Goal: Task Accomplishment & Management: Complete application form

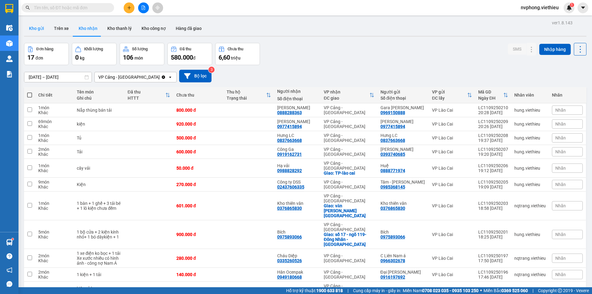
click at [35, 28] on button "Kho gửi" at bounding box center [36, 28] width 25 height 15
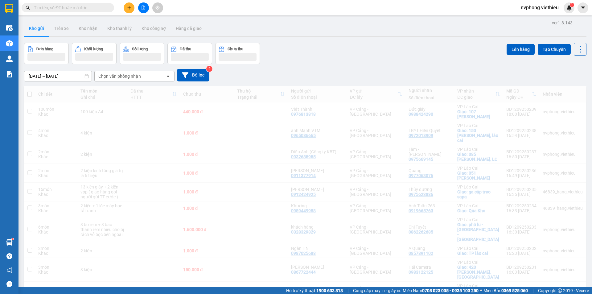
click at [115, 78] on div "Chọn văn phòng nhận" at bounding box center [119, 76] width 43 height 6
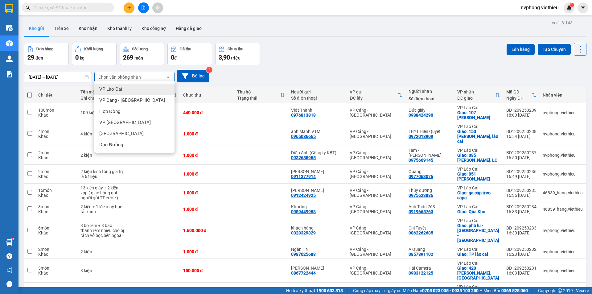
click at [115, 90] on span "VP Lào Cai" at bounding box center [110, 89] width 23 height 6
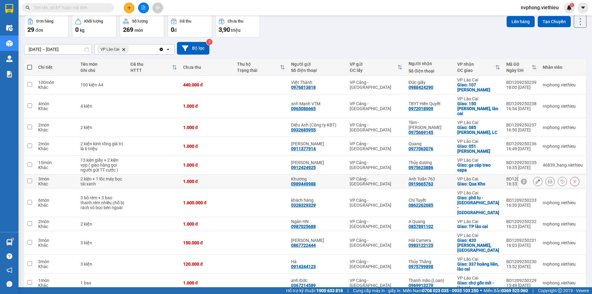
scroll to position [62, 0]
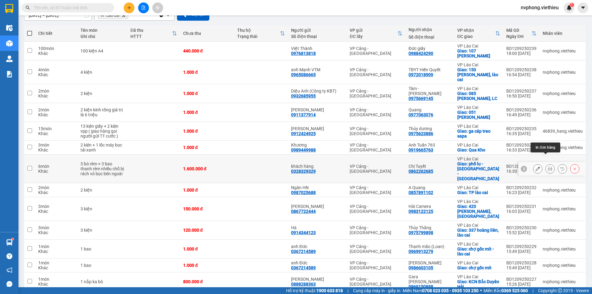
click at [548, 166] on icon at bounding box center [550, 168] width 4 height 4
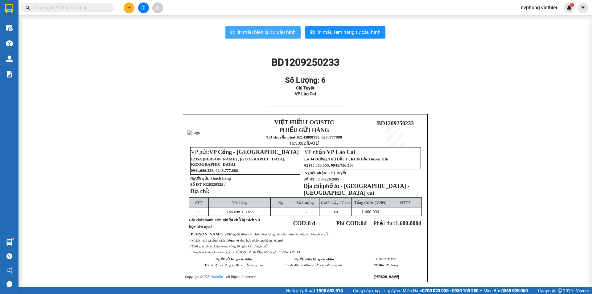
click at [276, 30] on span "In mẫu biên lai tự cấu hình" at bounding box center [267, 32] width 58 height 8
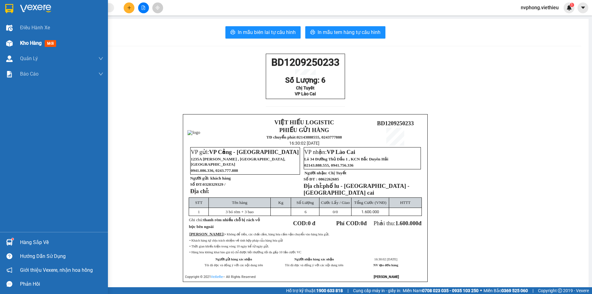
click at [37, 44] on span "Kho hàng" at bounding box center [31, 43] width 22 height 6
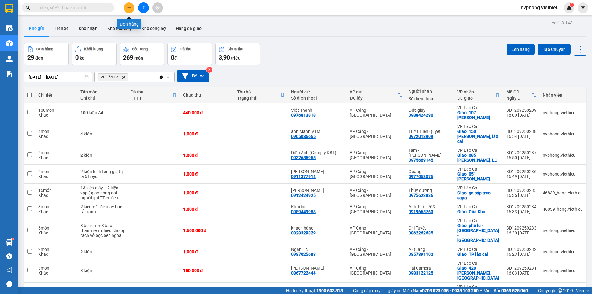
click at [129, 9] on icon "plus" at bounding box center [129, 8] width 4 height 4
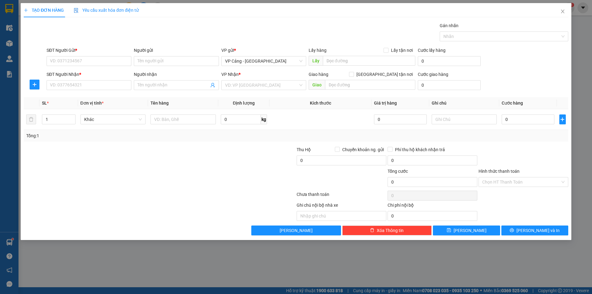
click at [171, 66] on div "Người gửi Tên người gửi" at bounding box center [176, 58] width 85 height 22
click at [156, 60] on input "Người gửi" at bounding box center [176, 61] width 85 height 10
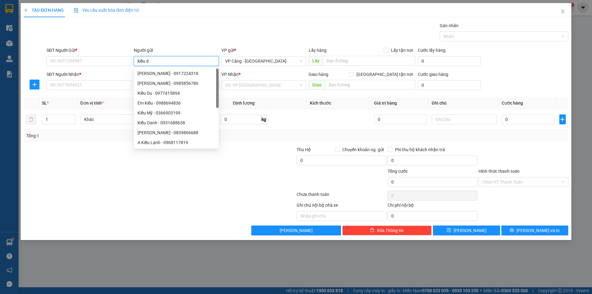
type input "kiều du"
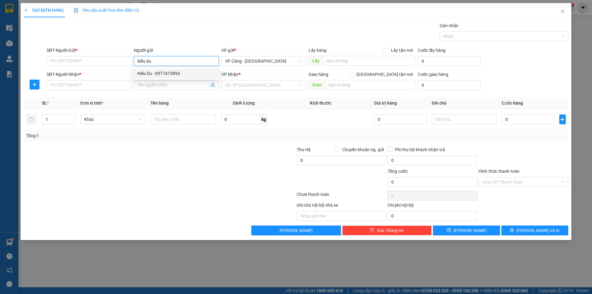
click at [165, 75] on div "Kiều Du - 0977415894" at bounding box center [176, 73] width 77 height 7
type input "0977415894"
type input "[PERSON_NAME]"
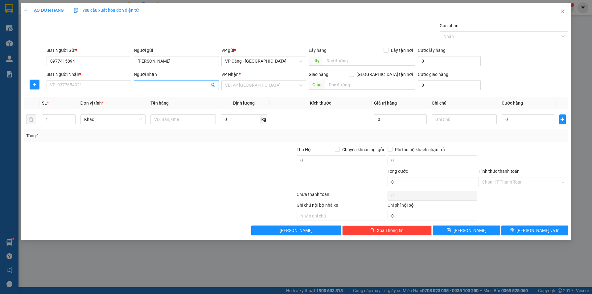
click at [172, 87] on input "Người nhận" at bounding box center [173, 85] width 71 height 7
click at [166, 99] on div "Kiều Du - 0977415894" at bounding box center [176, 97] width 77 height 7
type input "0977415894"
type input "[PERSON_NAME]"
click at [47, 124] on div "1" at bounding box center [58, 119] width 33 height 12
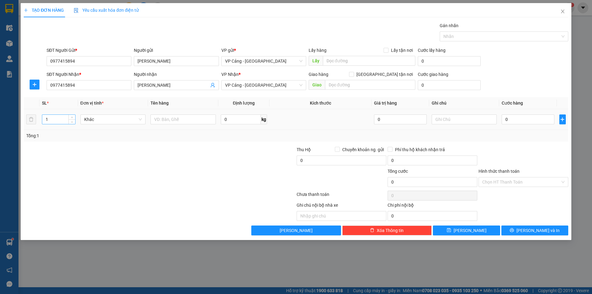
click at [51, 123] on input "1" at bounding box center [58, 119] width 33 height 9
type input "12"
click at [175, 124] on input "text" at bounding box center [182, 119] width 65 height 10
click at [273, 84] on span "VP Cảng - [GEOGRAPHIC_DATA]" at bounding box center [263, 84] width 77 height 9
type input "5 kiện D5 + 7 kiện 5002"
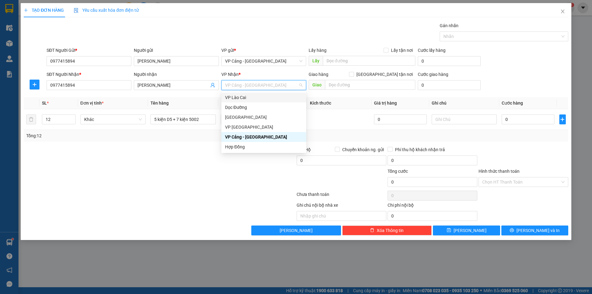
click at [236, 97] on div "VP Lào Cai" at bounding box center [263, 97] width 77 height 7
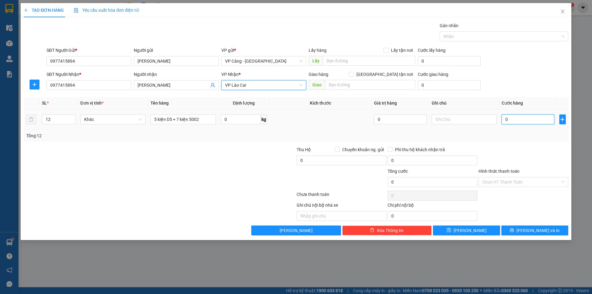
click at [503, 118] on input "0" at bounding box center [528, 119] width 52 height 10
type input "1"
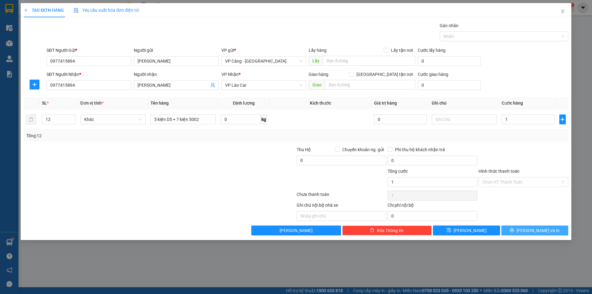
type input "1.000"
click at [529, 226] on button "[PERSON_NAME] và In" at bounding box center [534, 230] width 67 height 10
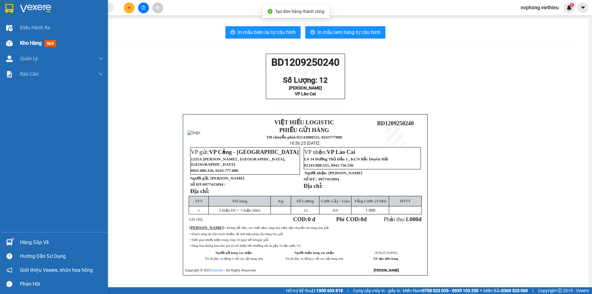
click at [29, 45] on span "Kho hàng" at bounding box center [31, 43] width 22 height 6
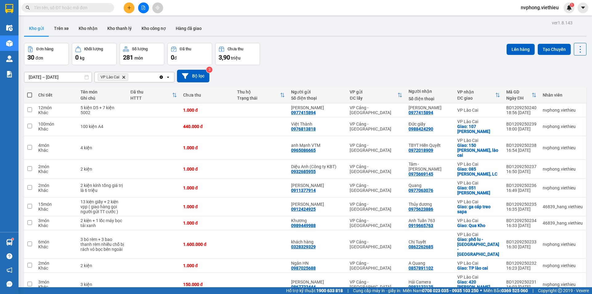
click at [30, 96] on span at bounding box center [29, 94] width 5 height 5
click at [30, 92] on input "checkbox" at bounding box center [30, 92] width 0 height 0
checkbox input "true"
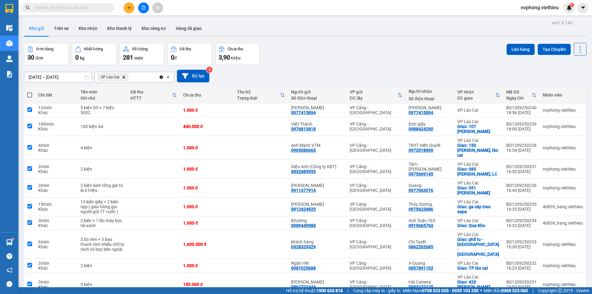
checkbox input "true"
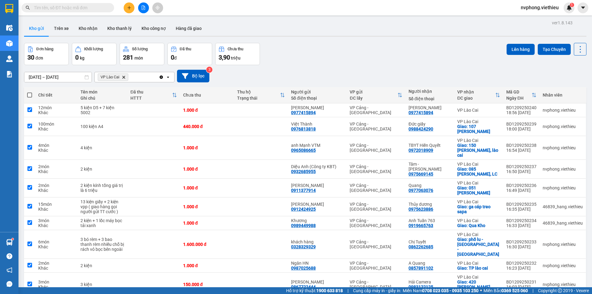
checkbox input "true"
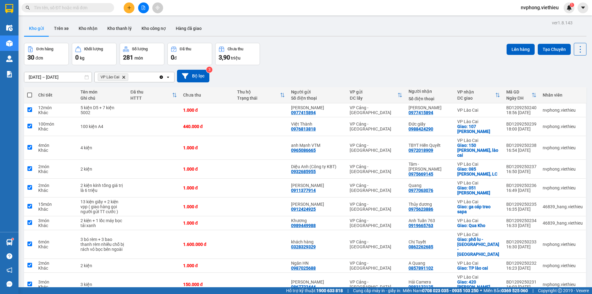
checkbox input "true"
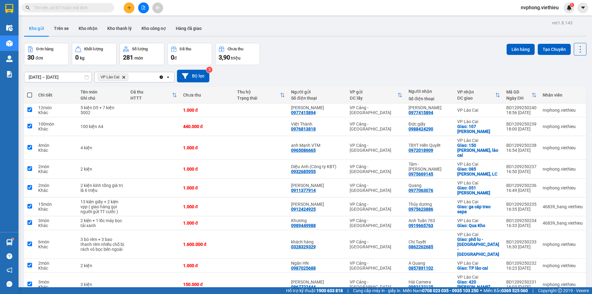
checkbox input "true"
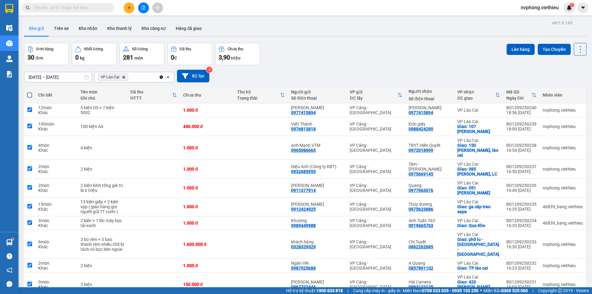
checkbox input "true"
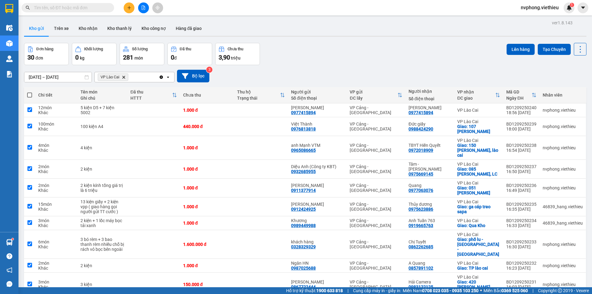
checkbox input "true"
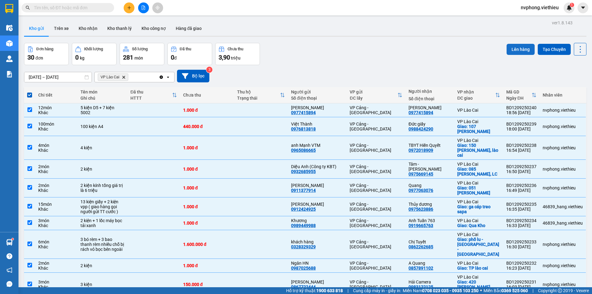
click at [516, 48] on button "Lên hàng" at bounding box center [521, 49] width 28 height 11
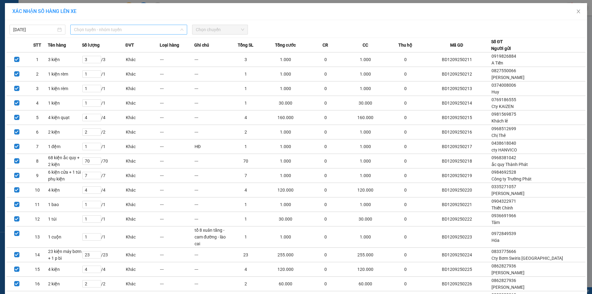
click at [101, 28] on span "Chọn tuyến - nhóm tuyến" at bounding box center [128, 29] width 109 height 9
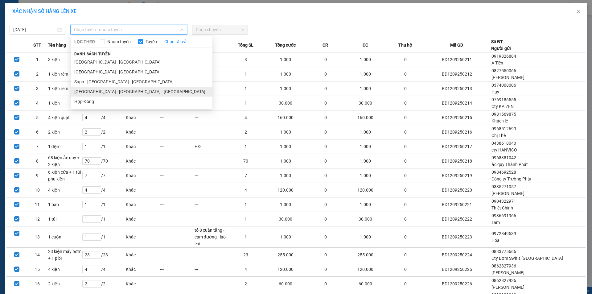
click at [93, 92] on li "[GEOGRAPHIC_DATA] - [GEOGRAPHIC_DATA] - [GEOGRAPHIC_DATA]" at bounding box center [142, 92] width 142 height 10
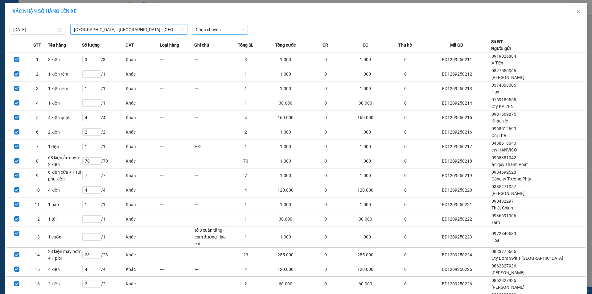
click at [198, 29] on span "Chọn chuyến" at bounding box center [220, 29] width 48 height 9
type input "1930"
click at [217, 53] on div "Thêm chuyến " 19:30 "" at bounding box center [223, 52] width 66 height 10
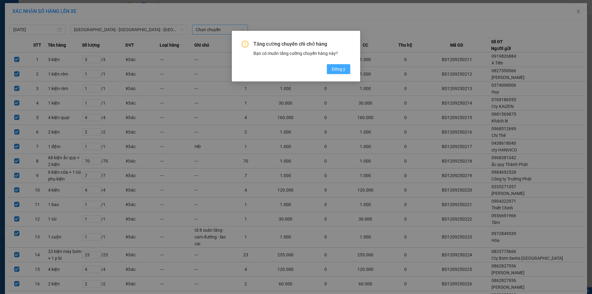
click at [336, 71] on span "Đồng ý" at bounding box center [339, 69] width 14 height 7
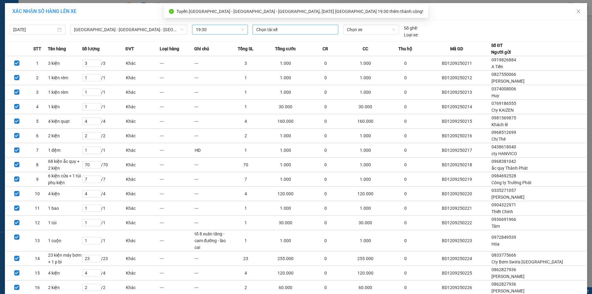
click at [300, 34] on div "Chọn tài xế" at bounding box center [296, 30] width 86 height 10
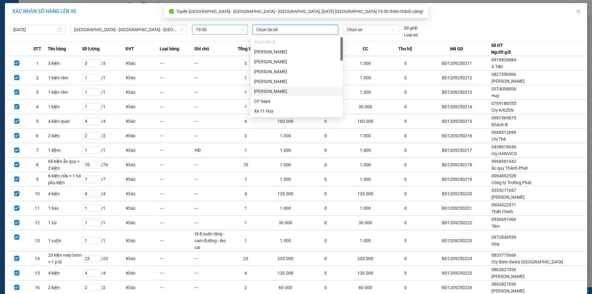
scroll to position [62, 0]
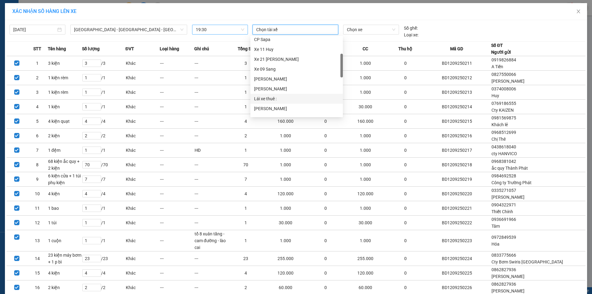
click at [272, 99] on div "Lái xe thuê :" at bounding box center [296, 98] width 85 height 7
click at [350, 33] on span "Chọn xe" at bounding box center [371, 29] width 48 height 9
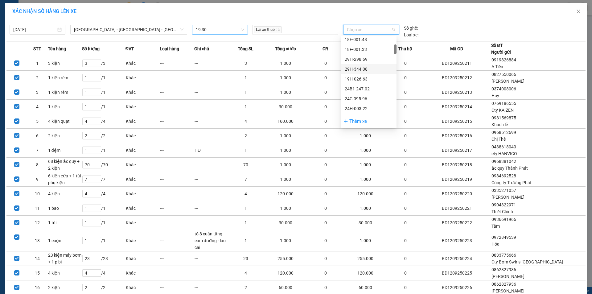
click at [360, 69] on div "29H-344.08" at bounding box center [369, 69] width 48 height 7
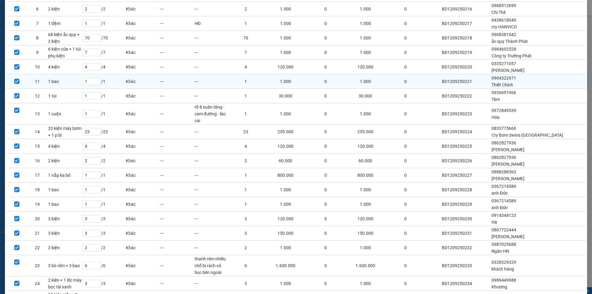
scroll to position [263, 0]
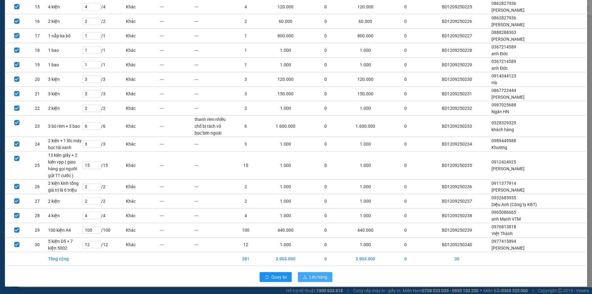
click at [314, 276] on span "Lên hàng" at bounding box center [319, 276] width 18 height 7
